Goal: Task Accomplishment & Management: Manage account settings

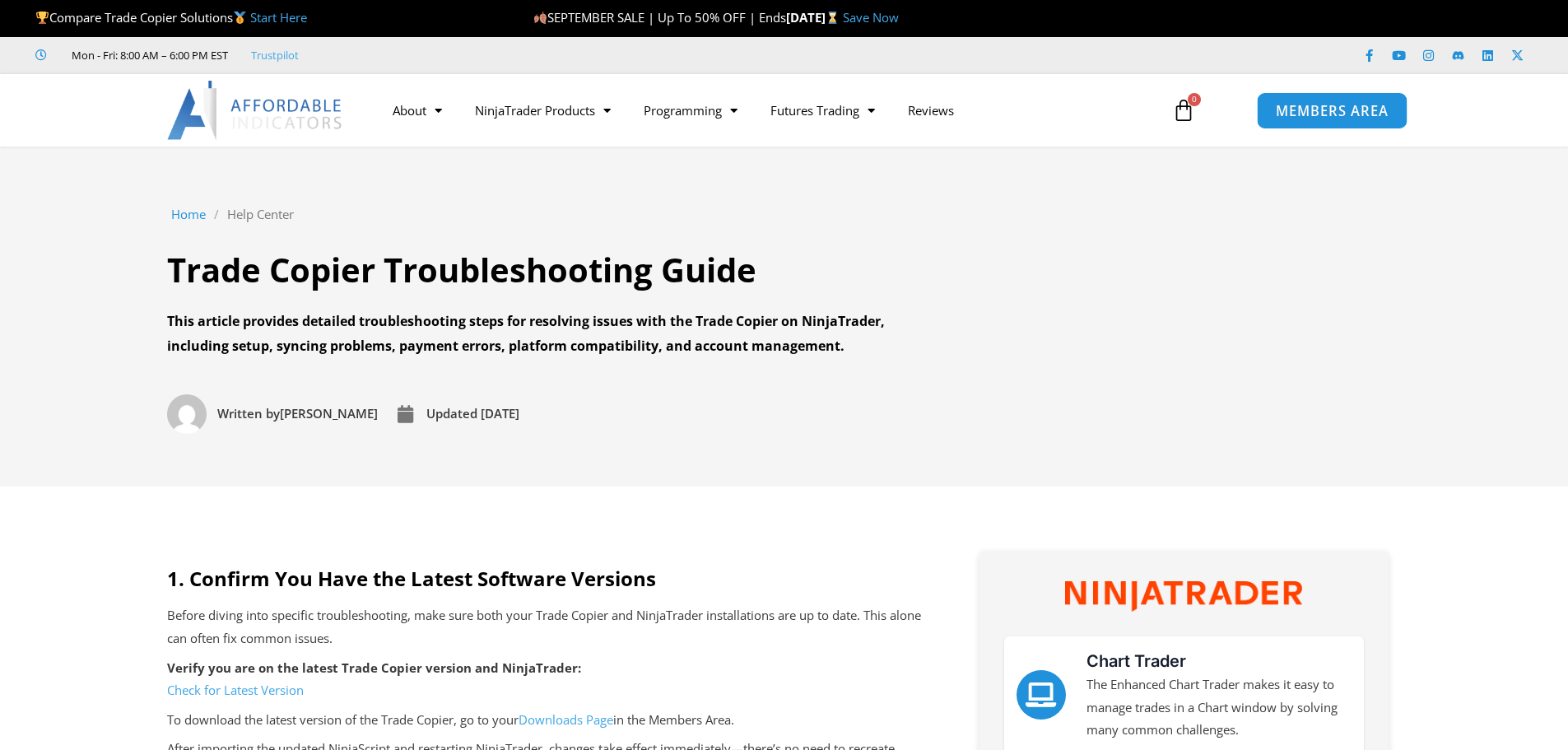
click at [1332, 107] on span "MEMBERS AREA" at bounding box center [1332, 111] width 113 height 14
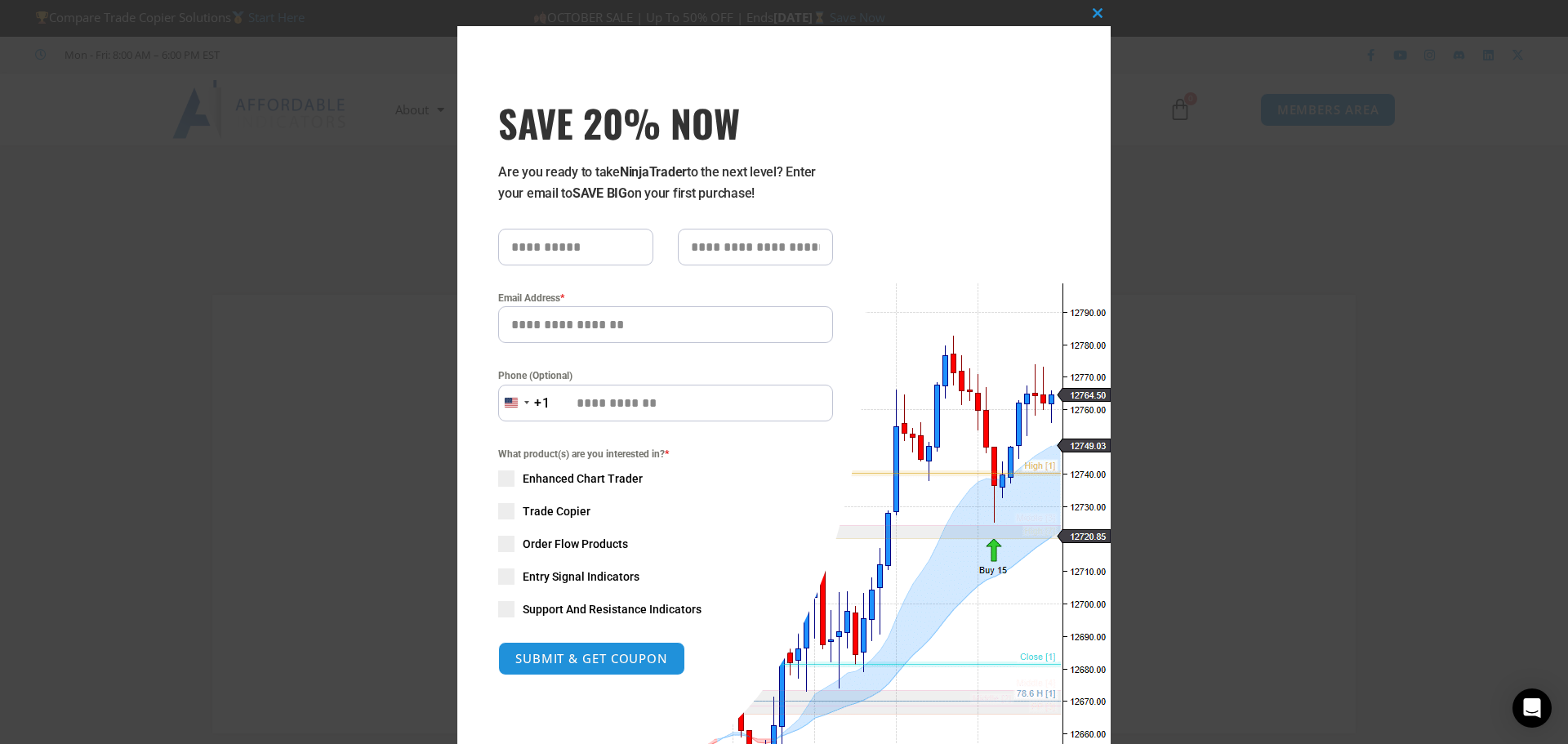
type input "**********"
drag, startPoint x: 0, startPoint y: 166, endPoint x: 290, endPoint y: 276, distance: 310.2
click at [276, 293] on div "Close this module SAVE 20% NOW Are you ready to take NinjaTrader to the next le…" at bounding box center [784, 372] width 1568 height 744
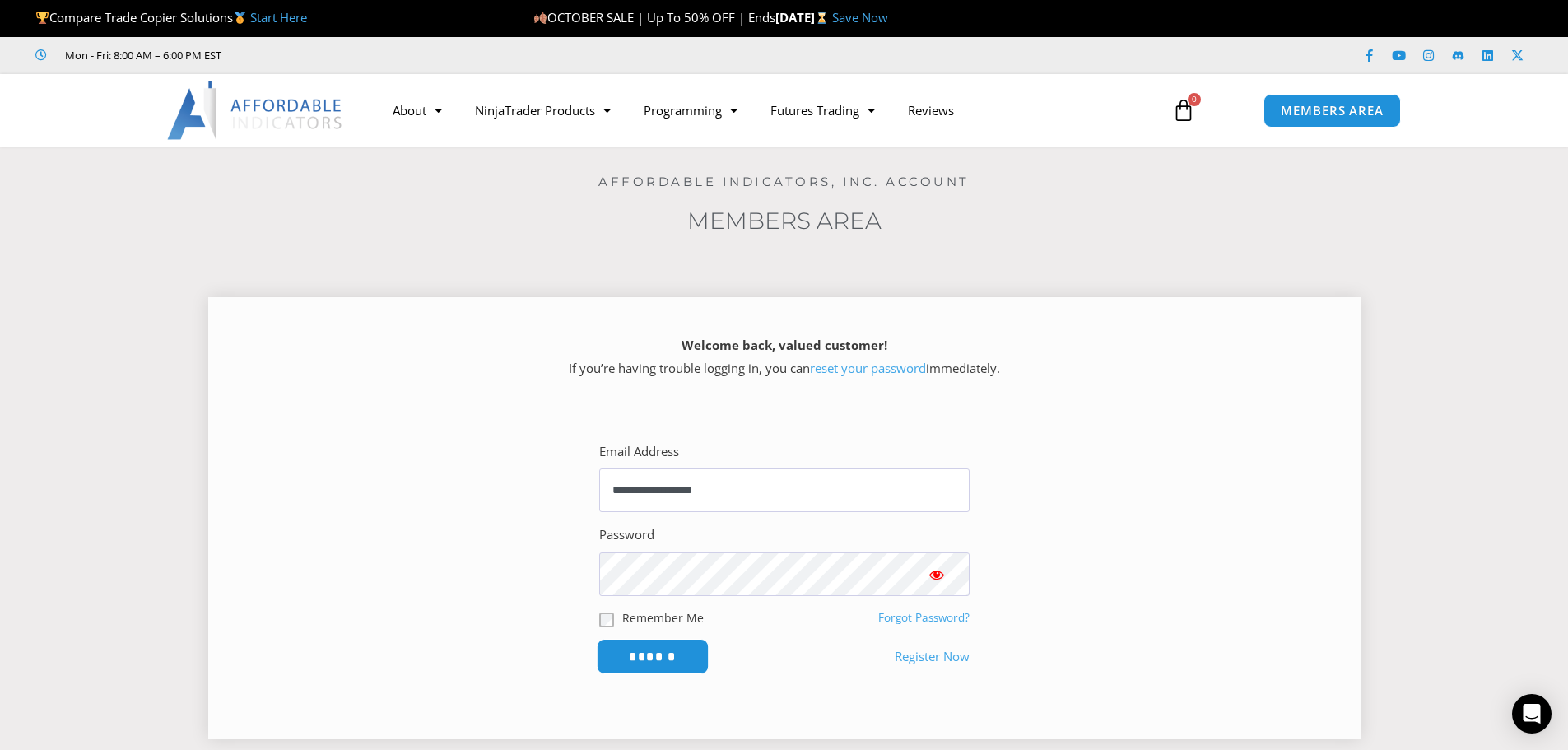
click at [649, 653] on input "******" at bounding box center [651, 656] width 113 height 35
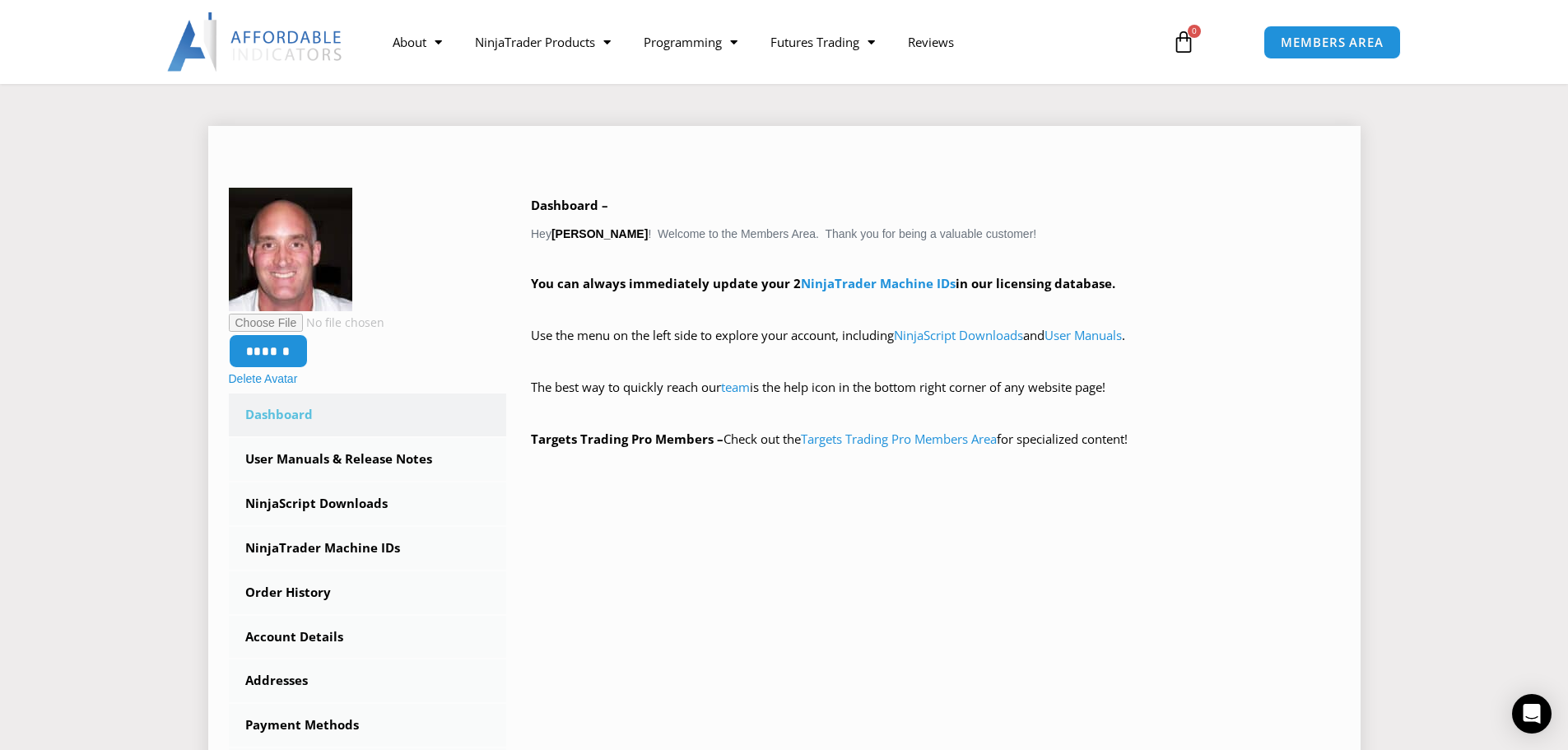
scroll to position [220, 0]
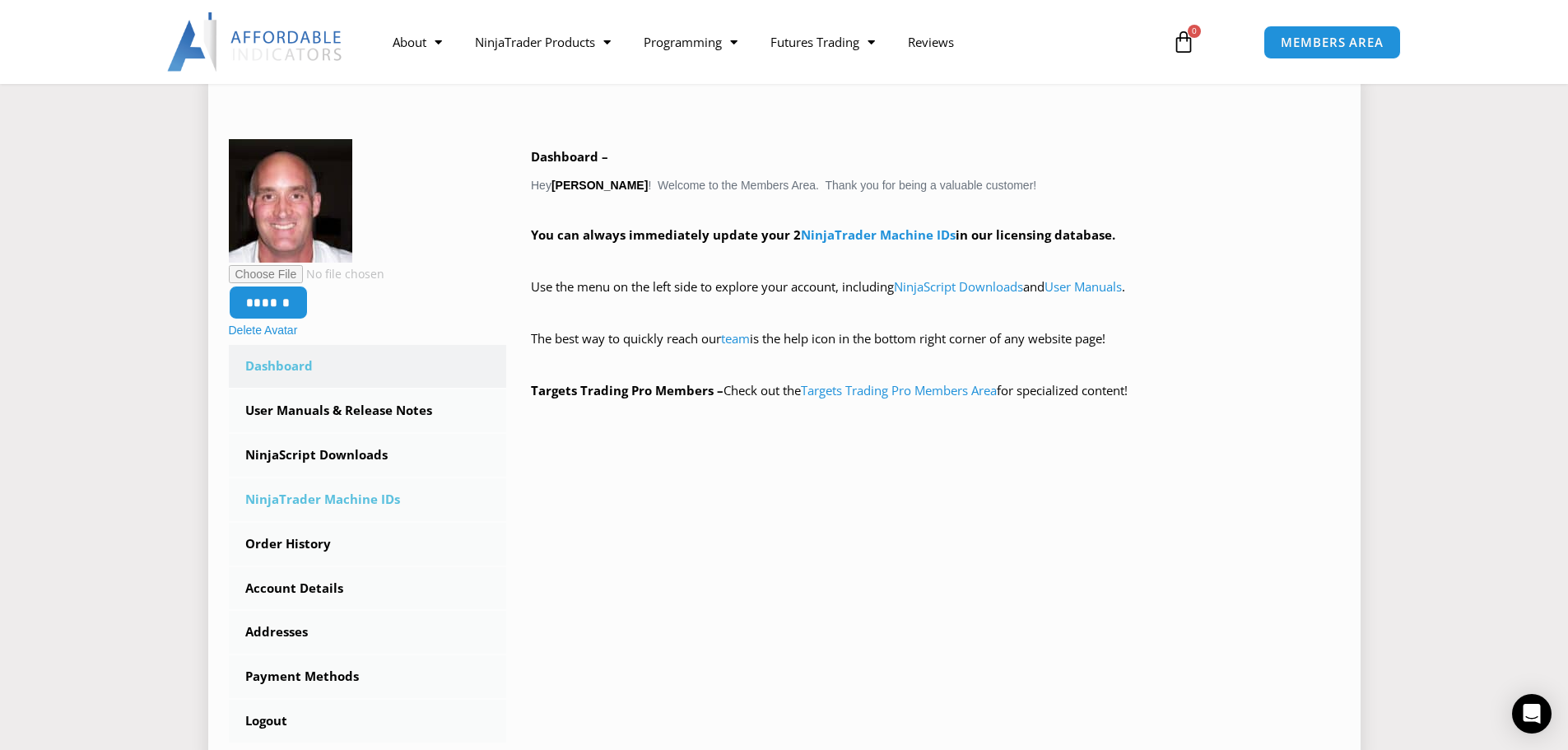
click at [318, 495] on link "NinjaTrader Machine IDs" at bounding box center [368, 499] width 278 height 42
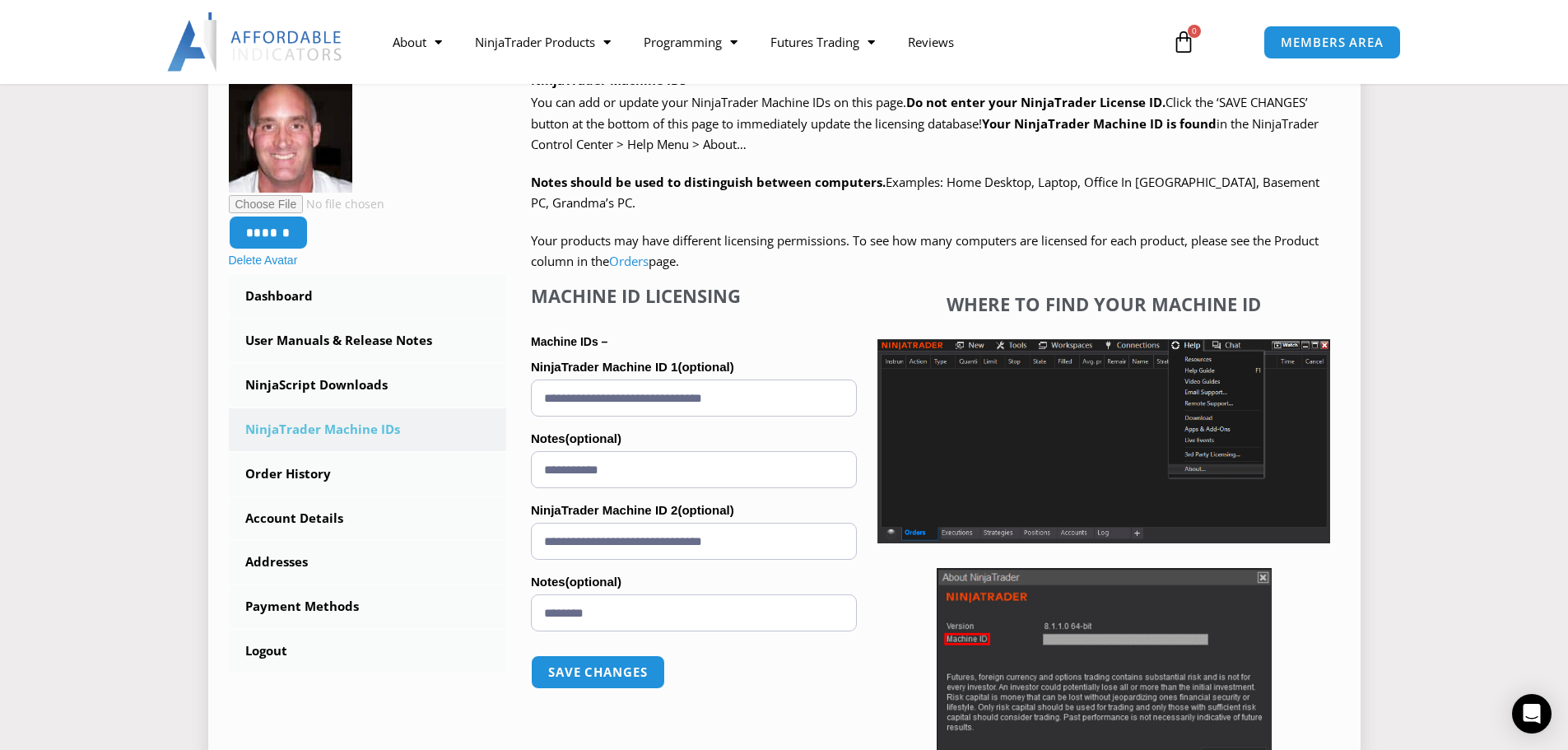
scroll to position [220, 0]
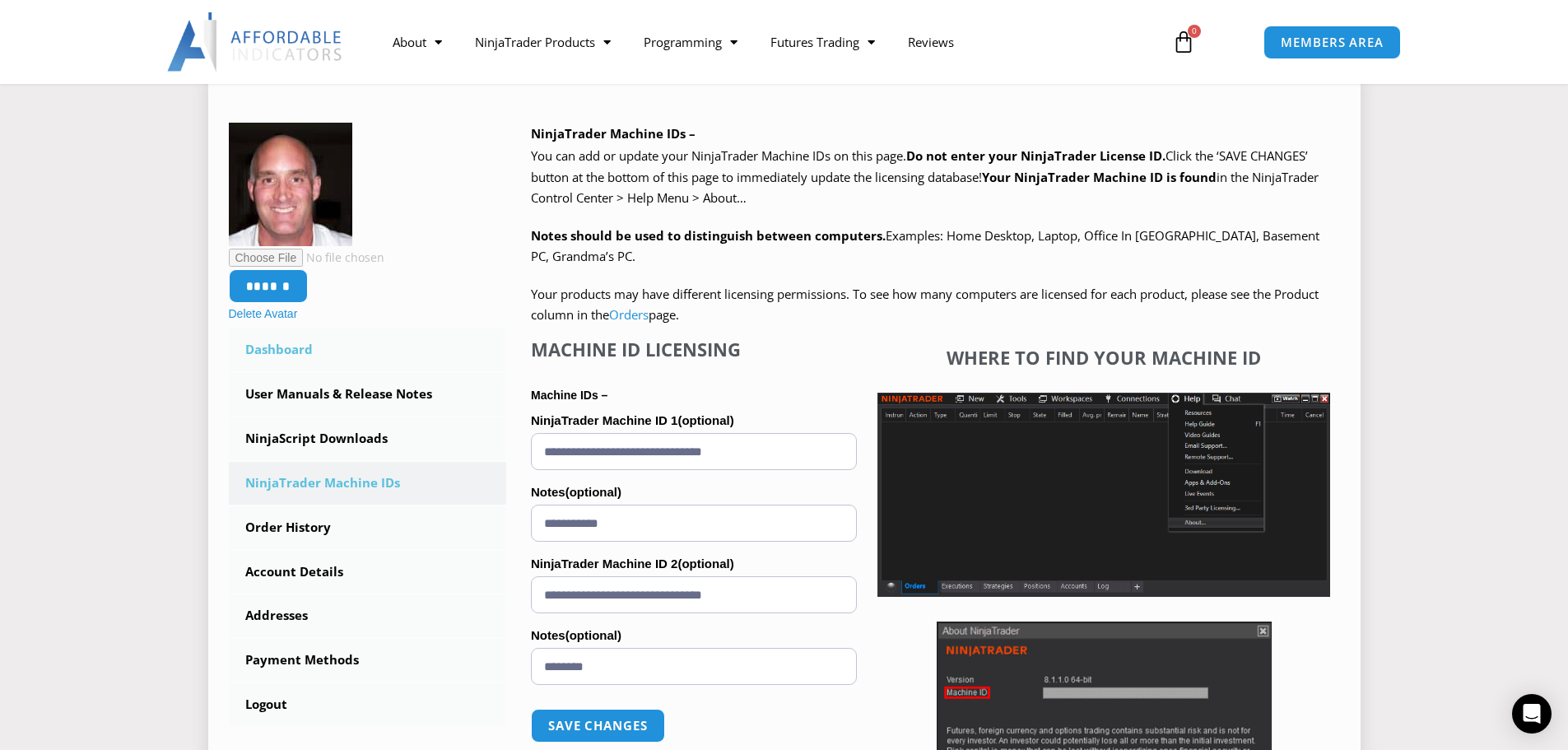
click at [279, 349] on link "Dashboard" at bounding box center [368, 349] width 278 height 42
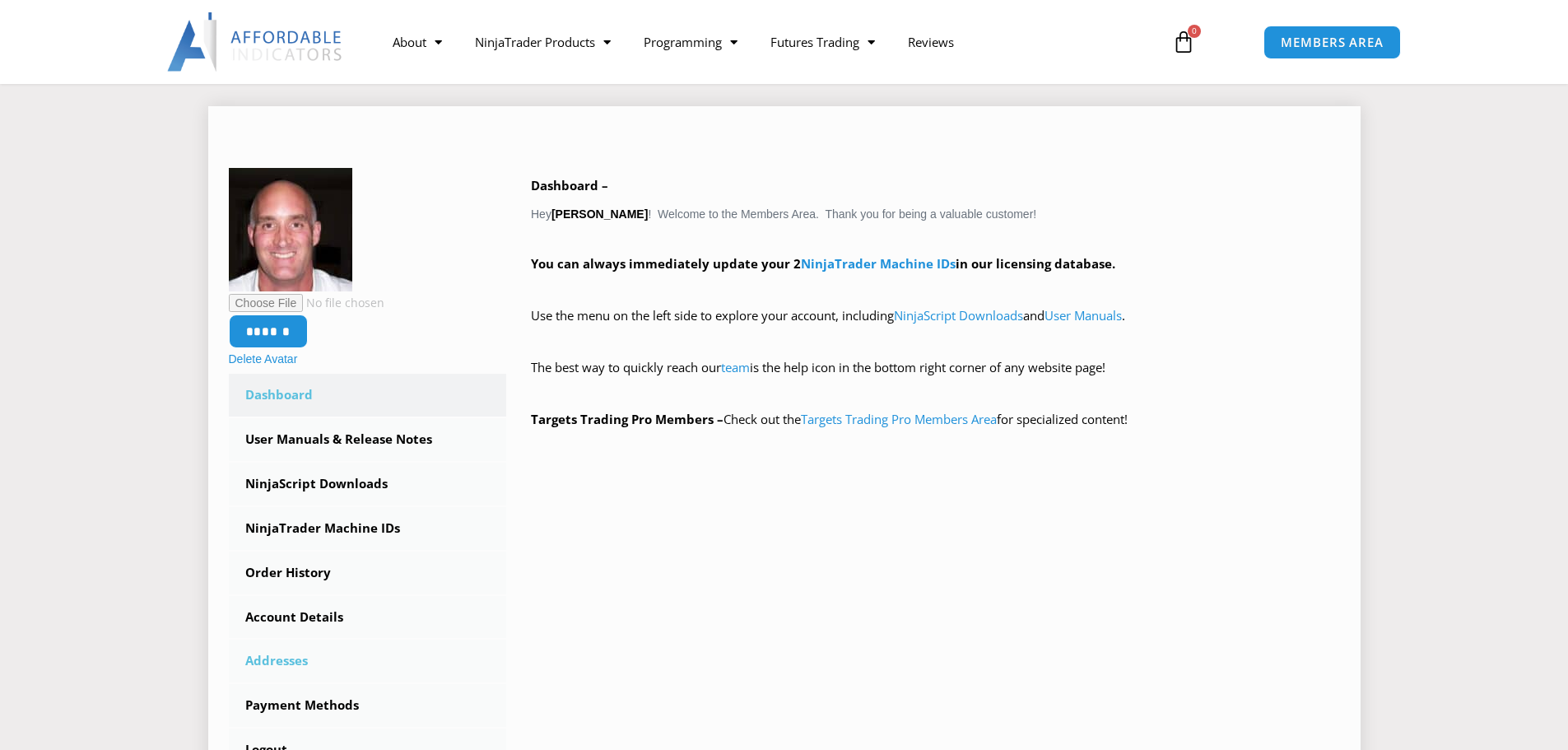
scroll to position [220, 0]
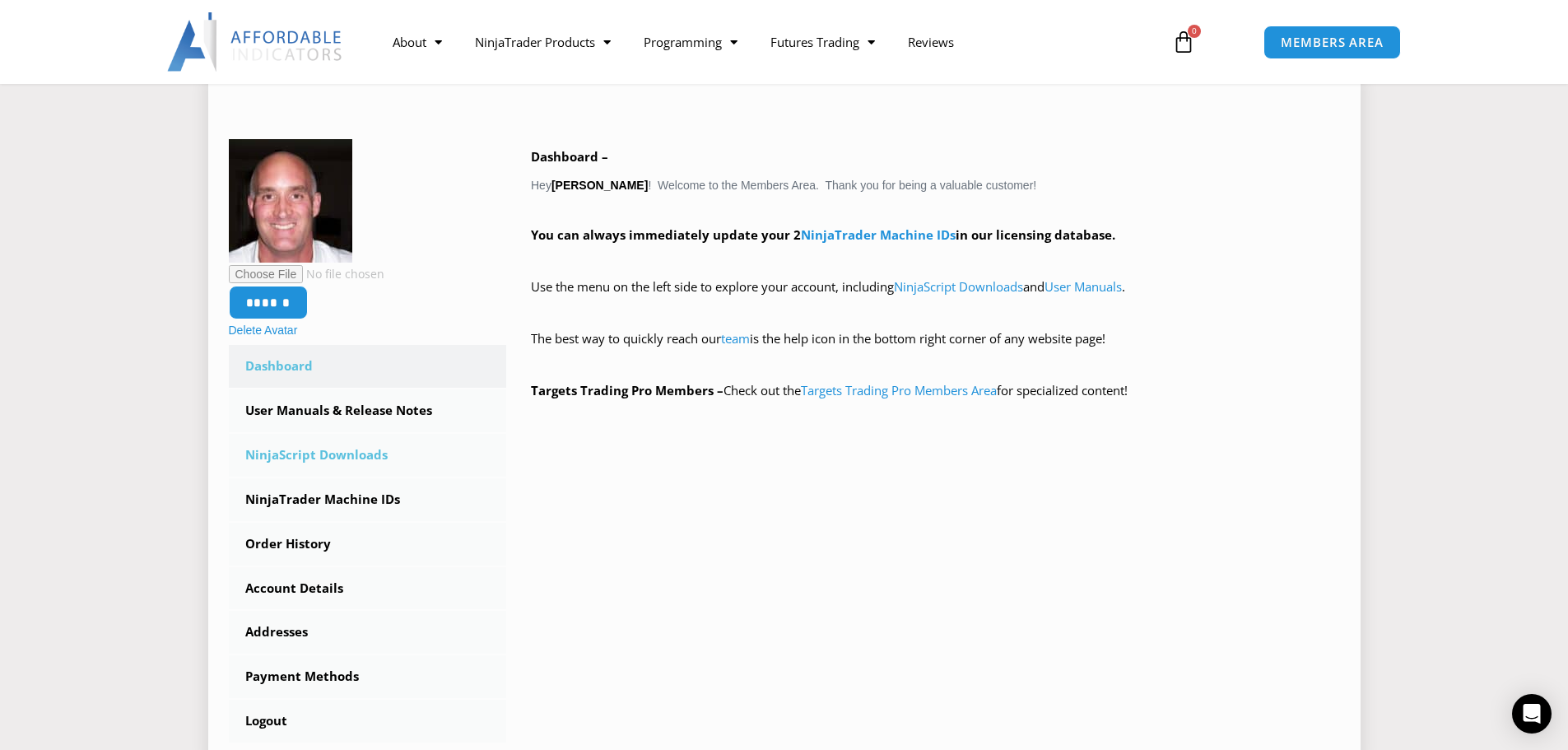
click at [301, 458] on link "NinjaScript Downloads" at bounding box center [368, 455] width 278 height 42
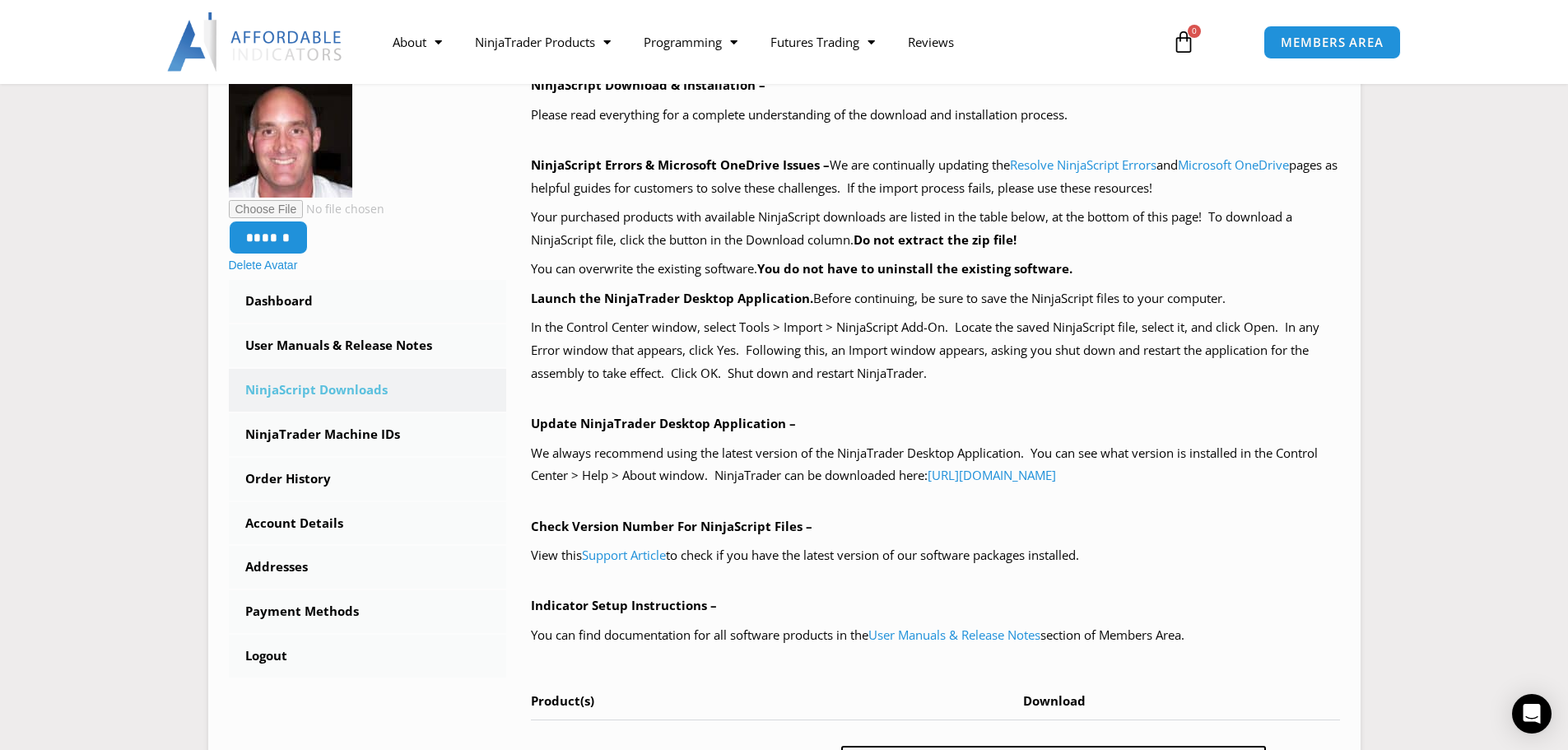
scroll to position [220, 0]
